Goal: Information Seeking & Learning: Find specific fact

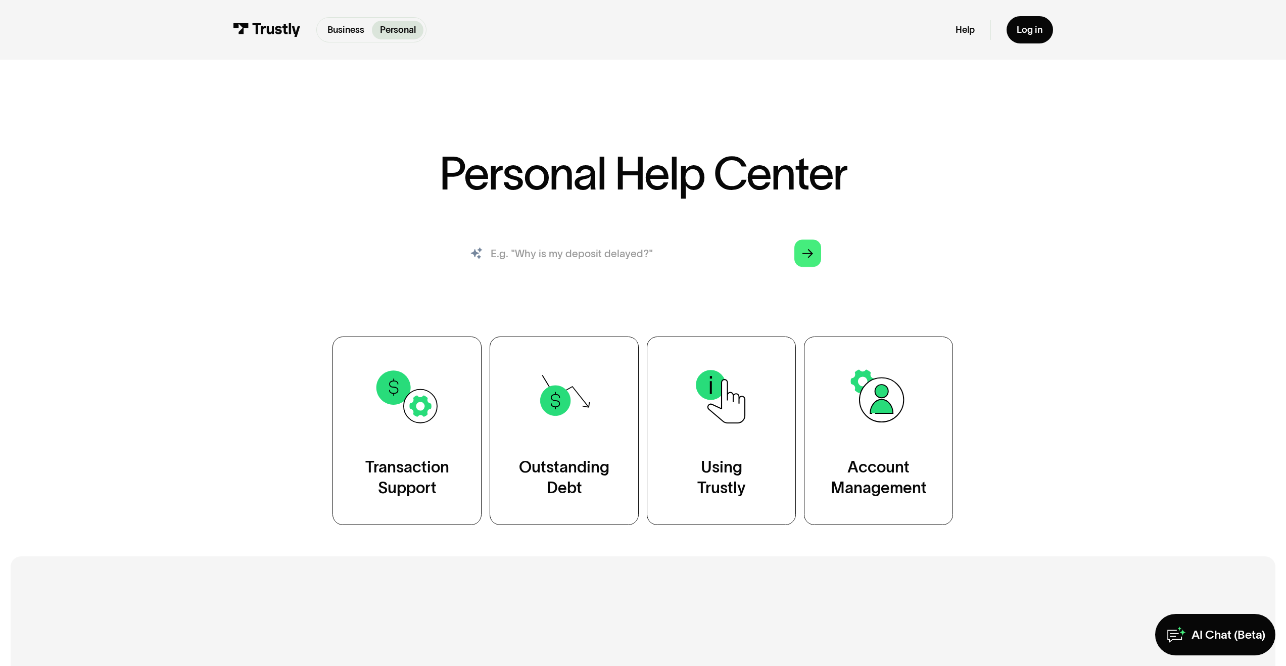
click at [574, 257] on input "search" at bounding box center [643, 253] width 378 height 41
type input "credit score"
click at [621, 238] on input "credit score" at bounding box center [643, 253] width 378 height 41
click at [813, 253] on icon "Arrow Right" at bounding box center [808, 253] width 11 height 11
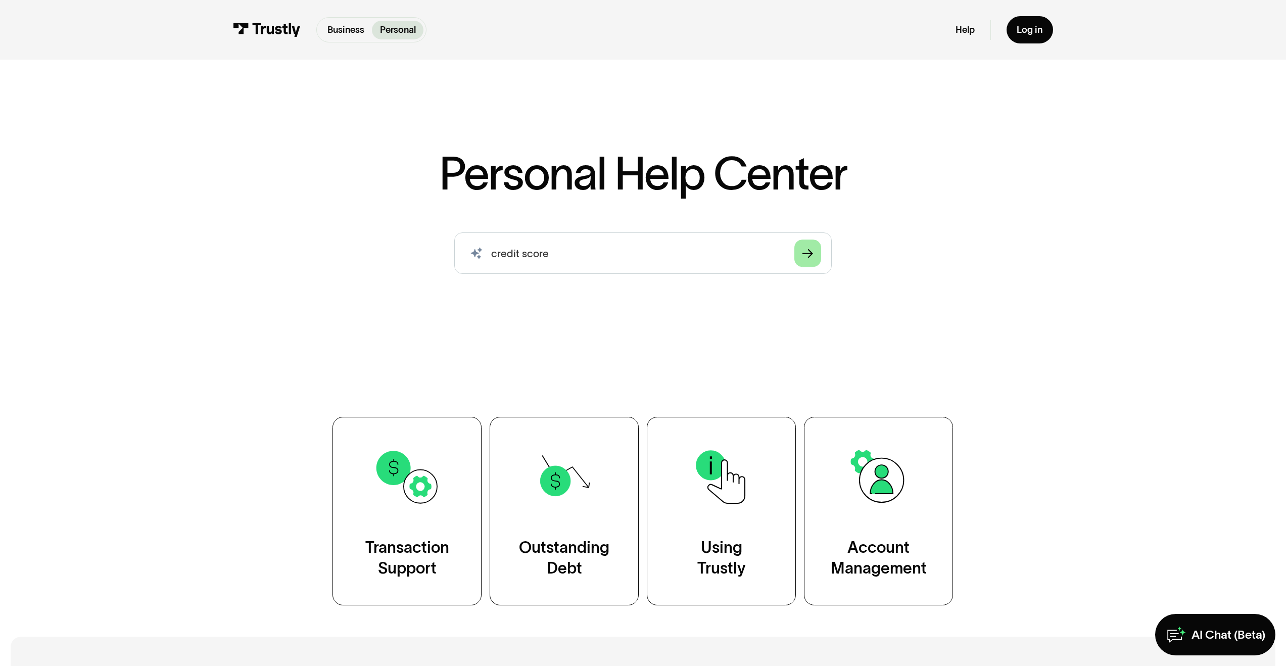
click at [813, 254] on icon "Arrow Right" at bounding box center [808, 253] width 11 height 11
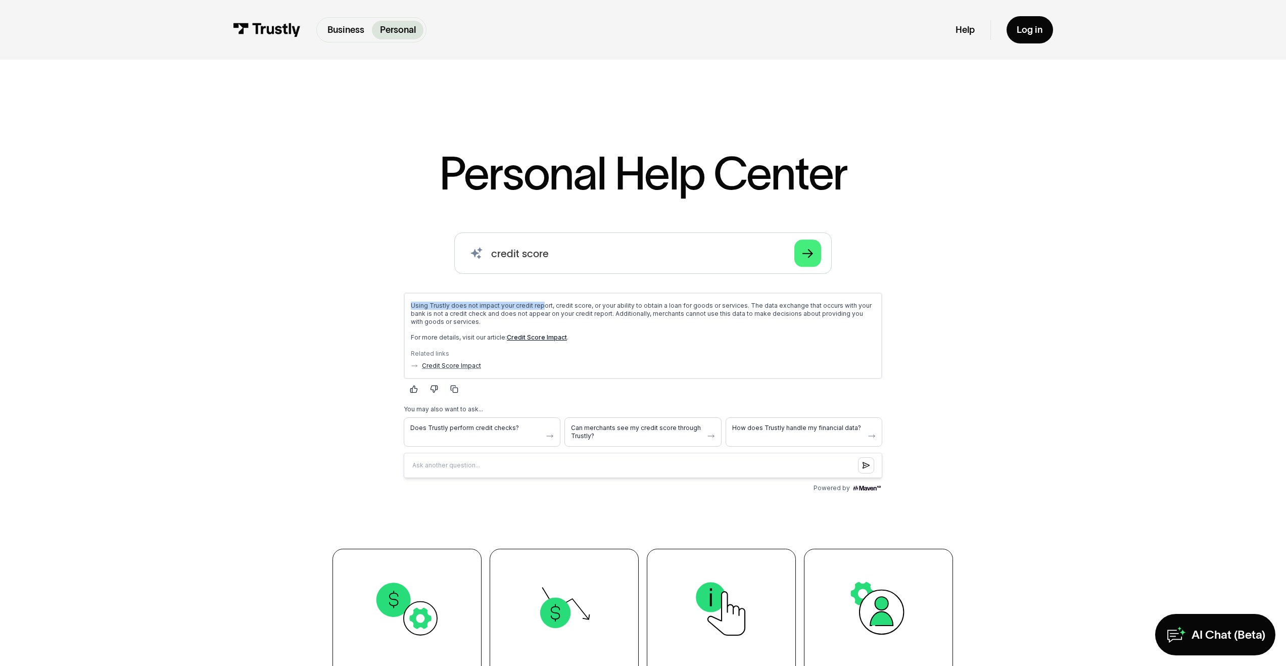
drag, startPoint x: 411, startPoint y: 306, endPoint x: 541, endPoint y: 308, distance: 130.4
click at [541, 308] on p "Using Trustly does not impact your credit report, credit score, or your ability…" at bounding box center [643, 313] width 465 height 24
click at [622, 336] on p "For more details, visit our article: Credit Score Impact ." at bounding box center [643, 337] width 465 height 8
